Goal: Use online tool/utility

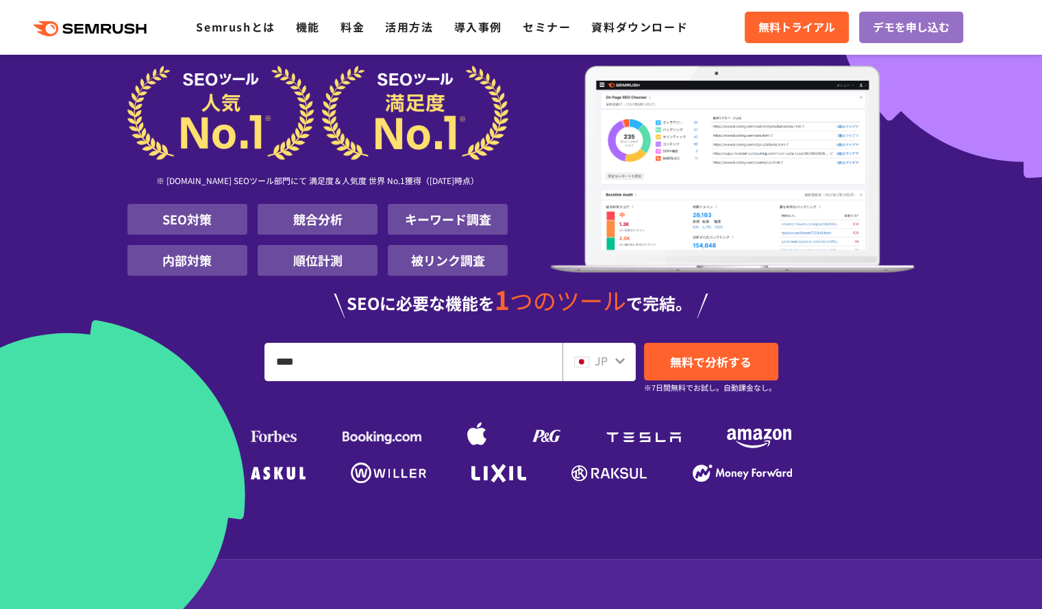
type input "****"
click at [703, 367] on span "無料で分析する" at bounding box center [710, 361] width 81 height 17
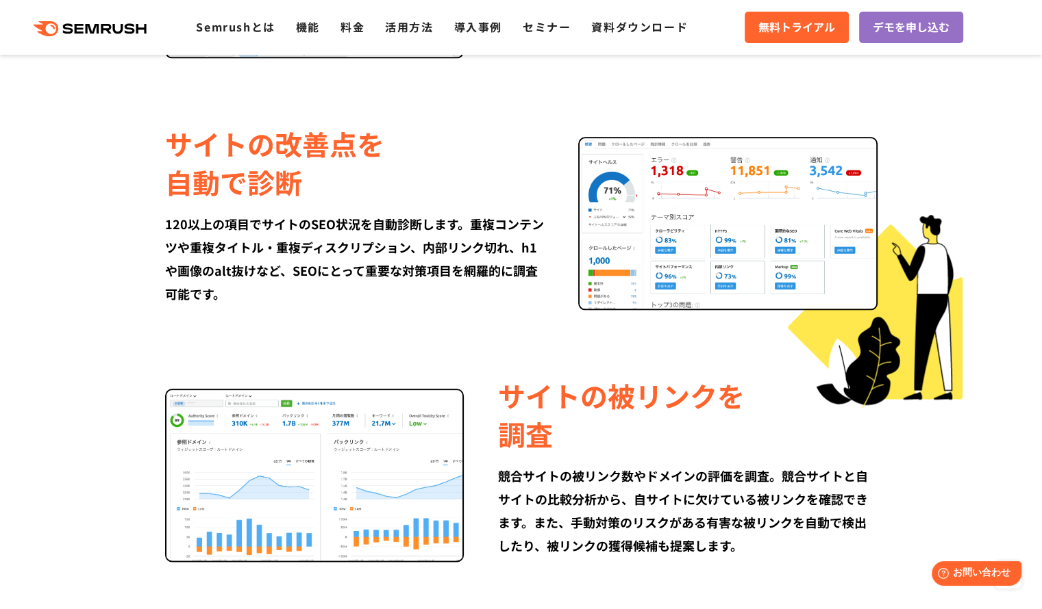
scroll to position [1689, 0]
